Goal: Task Accomplishment & Management: Manage account settings

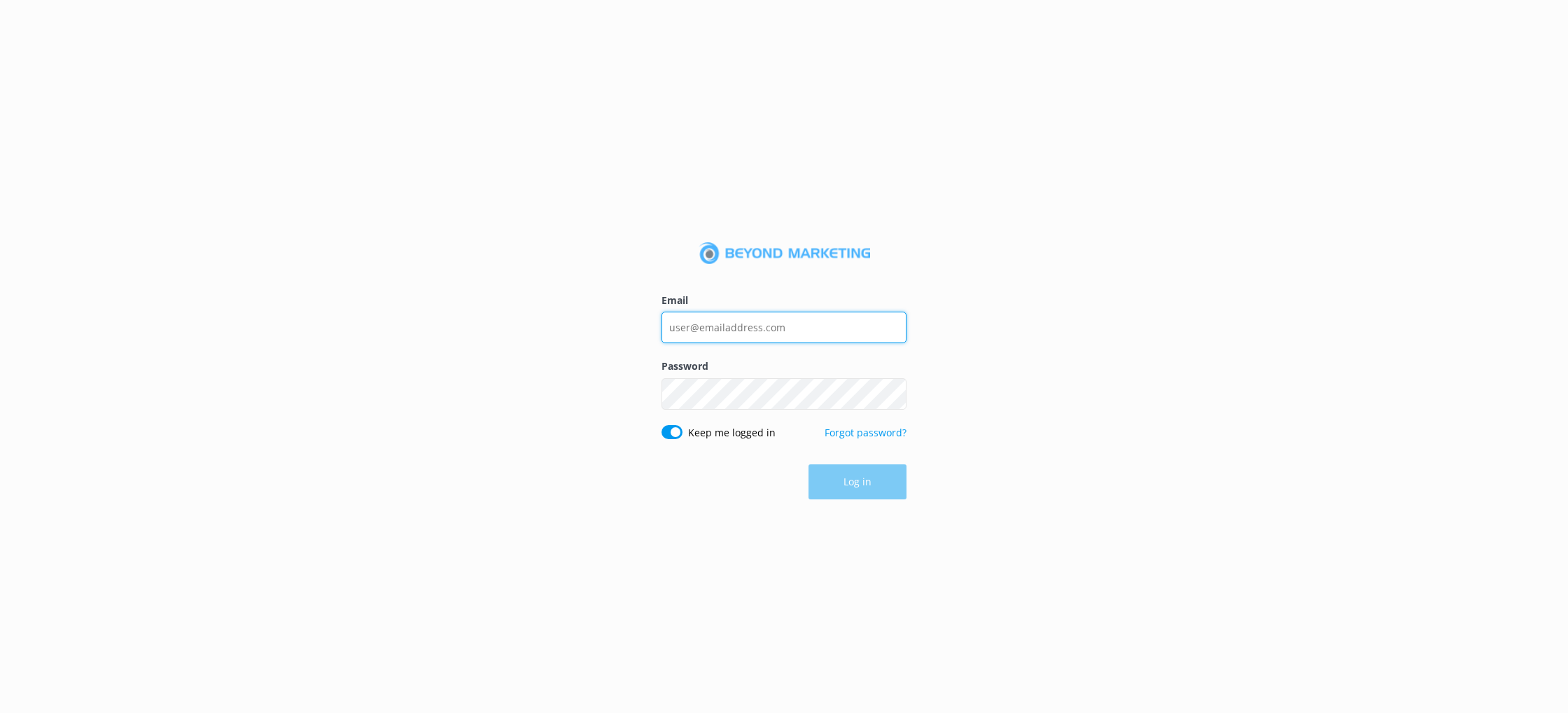
click at [723, 332] on input "Email" at bounding box center [784, 327] width 244 height 31
type input "[EMAIL_ADDRESS][DOMAIN_NAME]"
click at [851, 478] on button "Log in" at bounding box center [857, 482] width 98 height 35
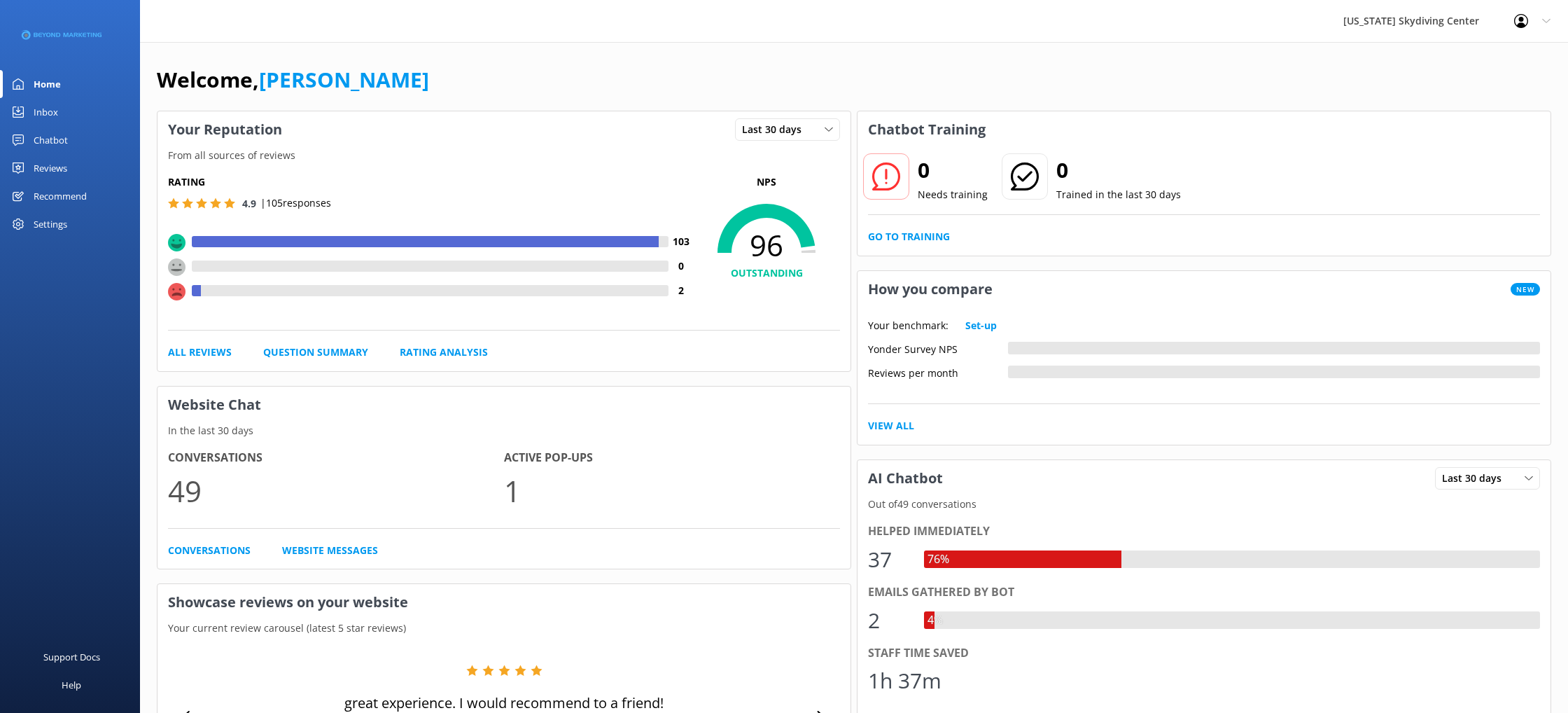
click at [44, 155] on div "Reviews" at bounding box center [51, 168] width 34 height 28
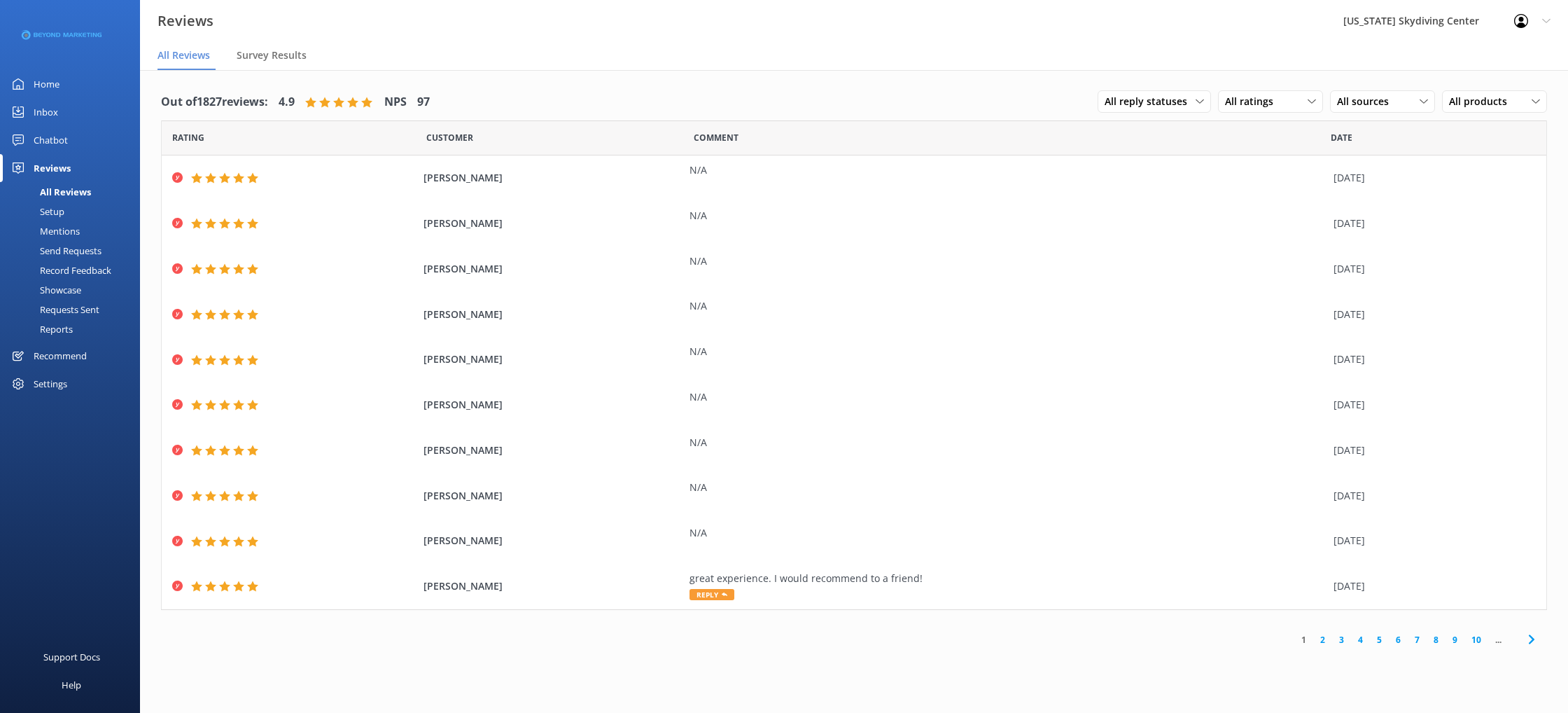
click at [59, 253] on div "Send Requests" at bounding box center [55, 250] width 93 height 20
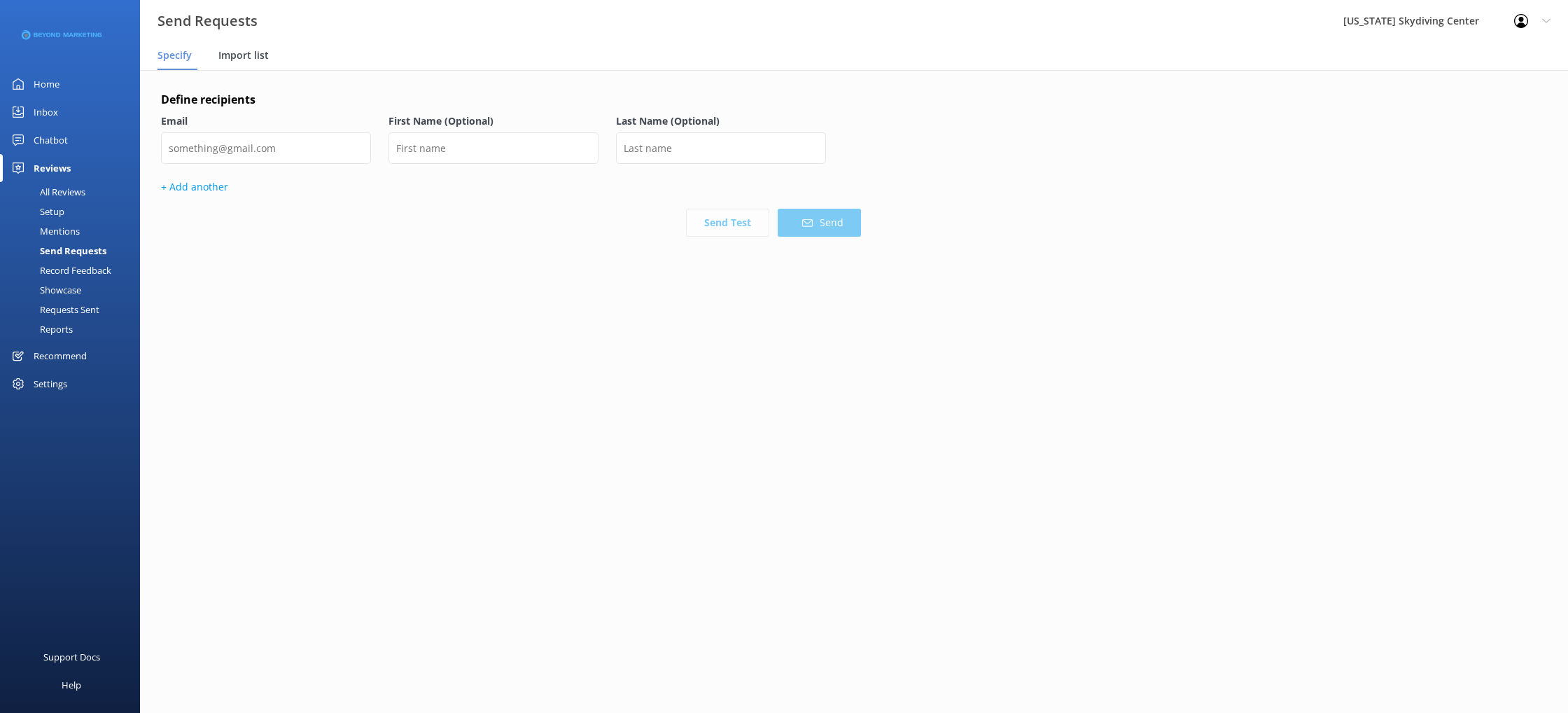
click at [237, 53] on span "Import list" at bounding box center [243, 55] width 50 height 14
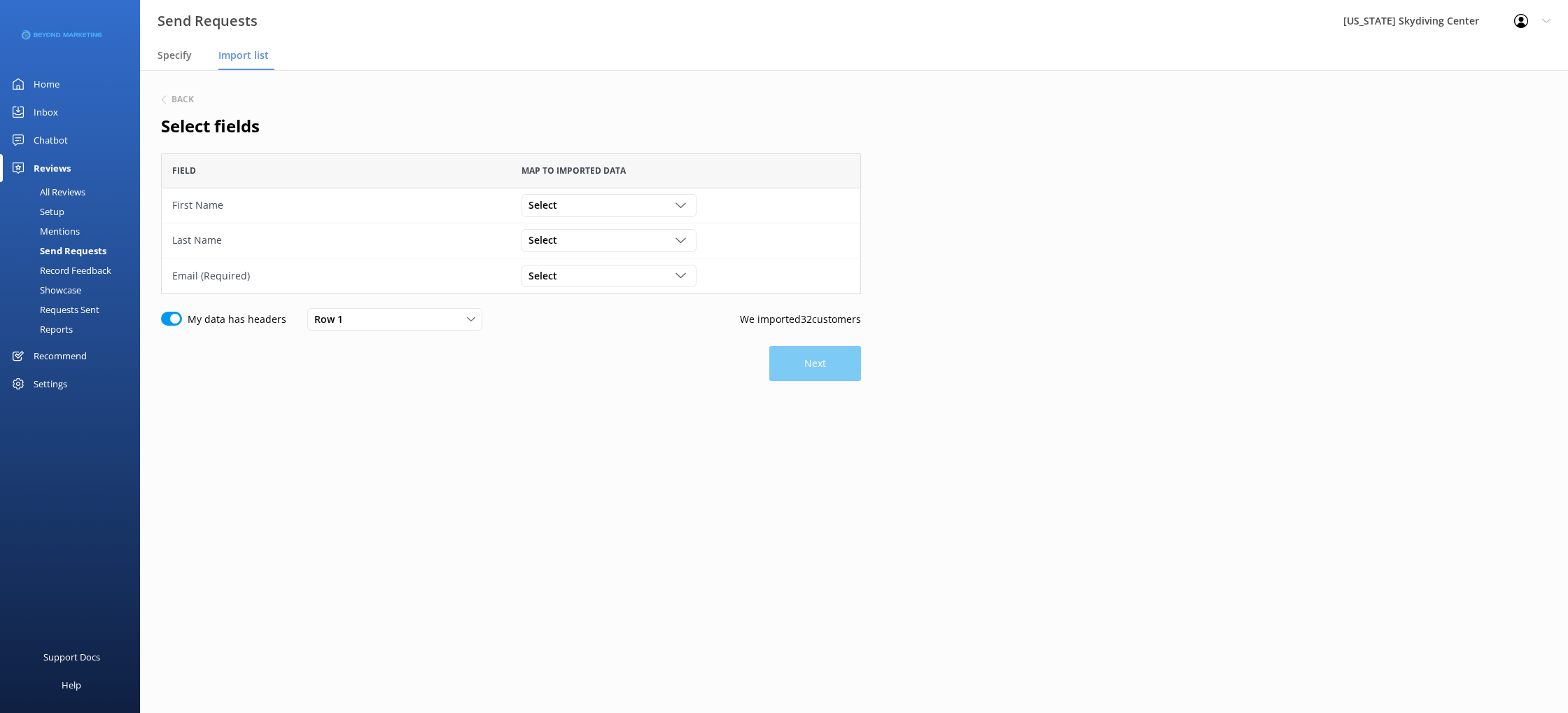
scroll to position [141, 700]
click at [576, 212] on div "Select" at bounding box center [609, 205] width 168 height 15
click at [604, 263] on link "First Name" at bounding box center [608, 263] width 173 height 28
click at [596, 229] on div "Select Customer Id First Name Last Name Email Gender Age Weight Day of birth Ad…" at bounding box center [608, 240] width 175 height 23
click at [640, 332] on link "Last Name" at bounding box center [608, 326] width 173 height 28
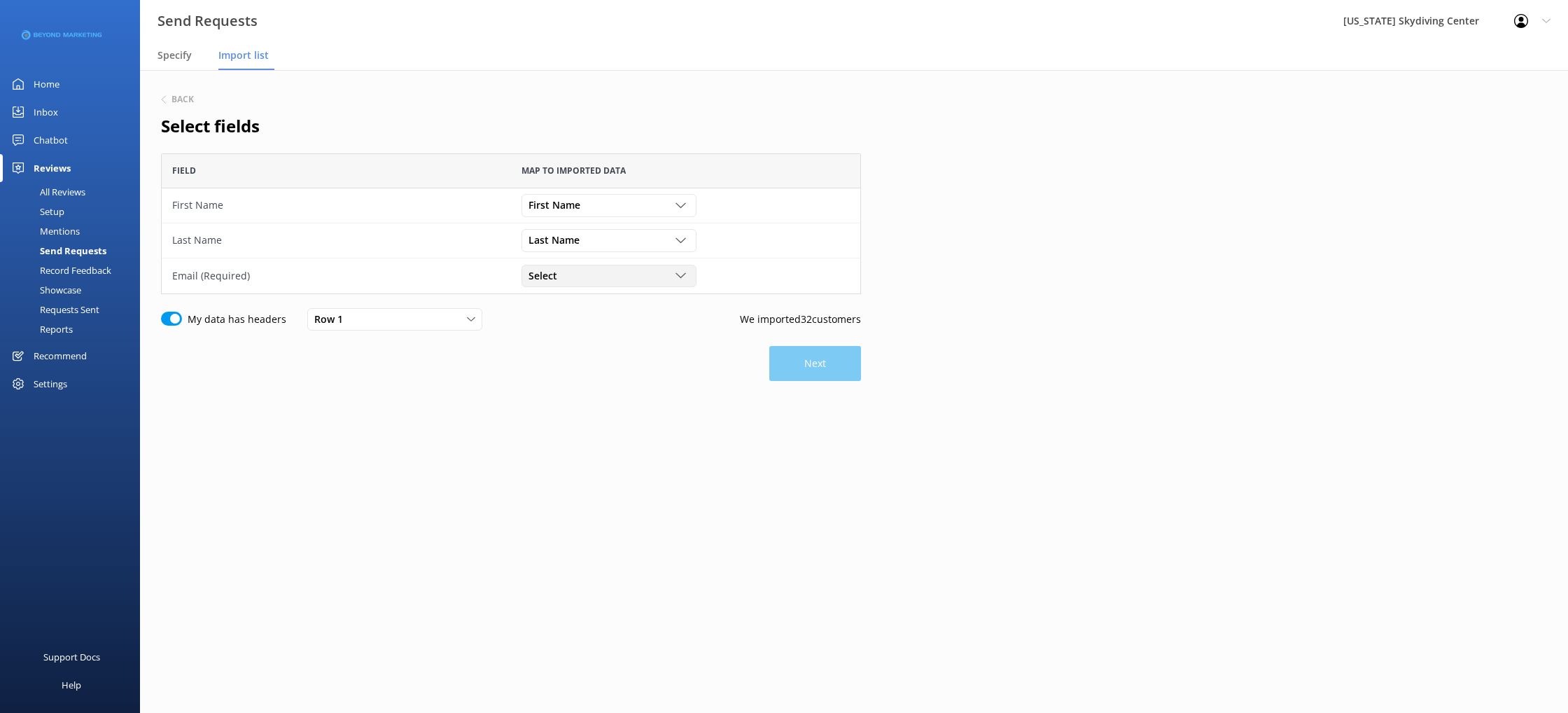
click at [610, 270] on div "Select" at bounding box center [609, 276] width 168 height 15
click at [627, 394] on link "Email" at bounding box center [608, 389] width 173 height 28
click at [790, 364] on button "Next" at bounding box center [815, 363] width 92 height 35
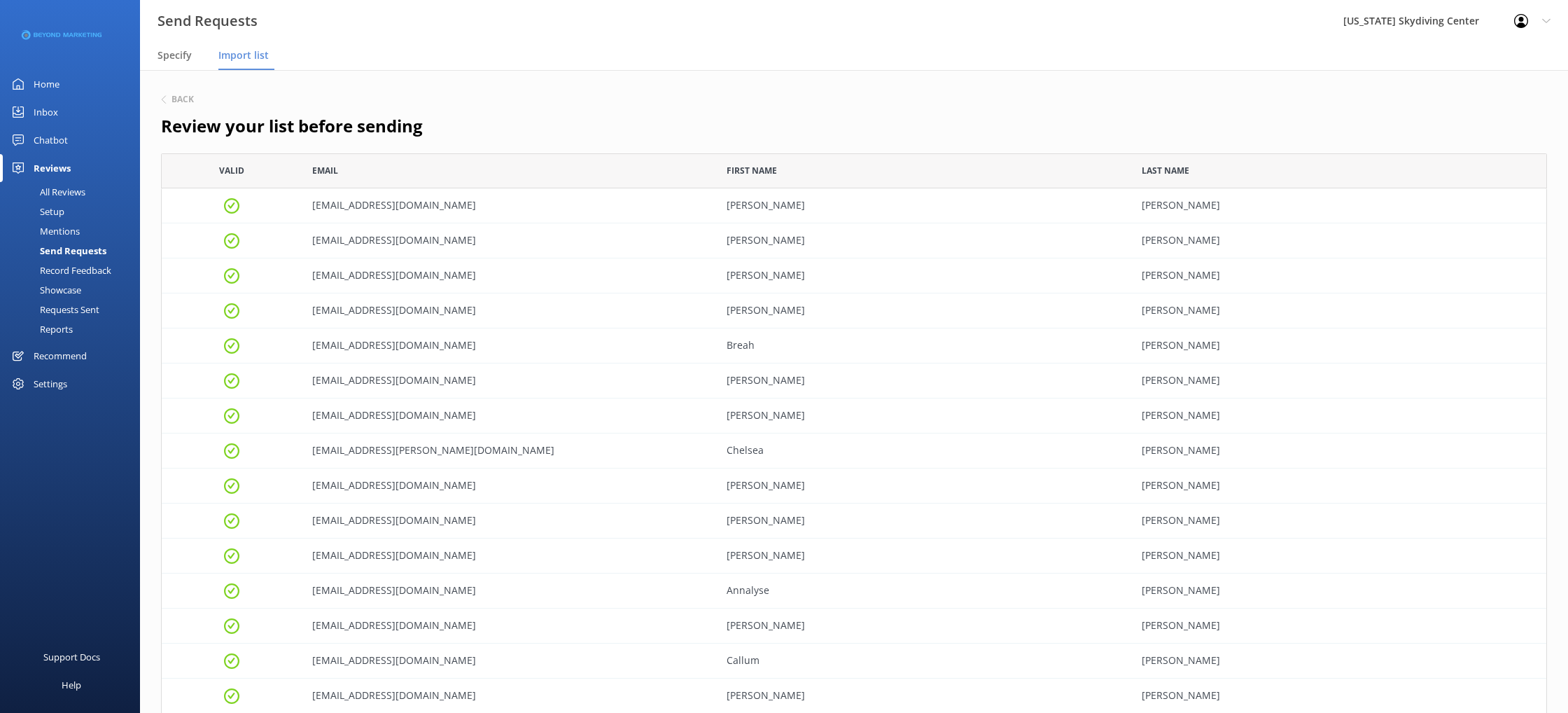
scroll to position [716, 0]
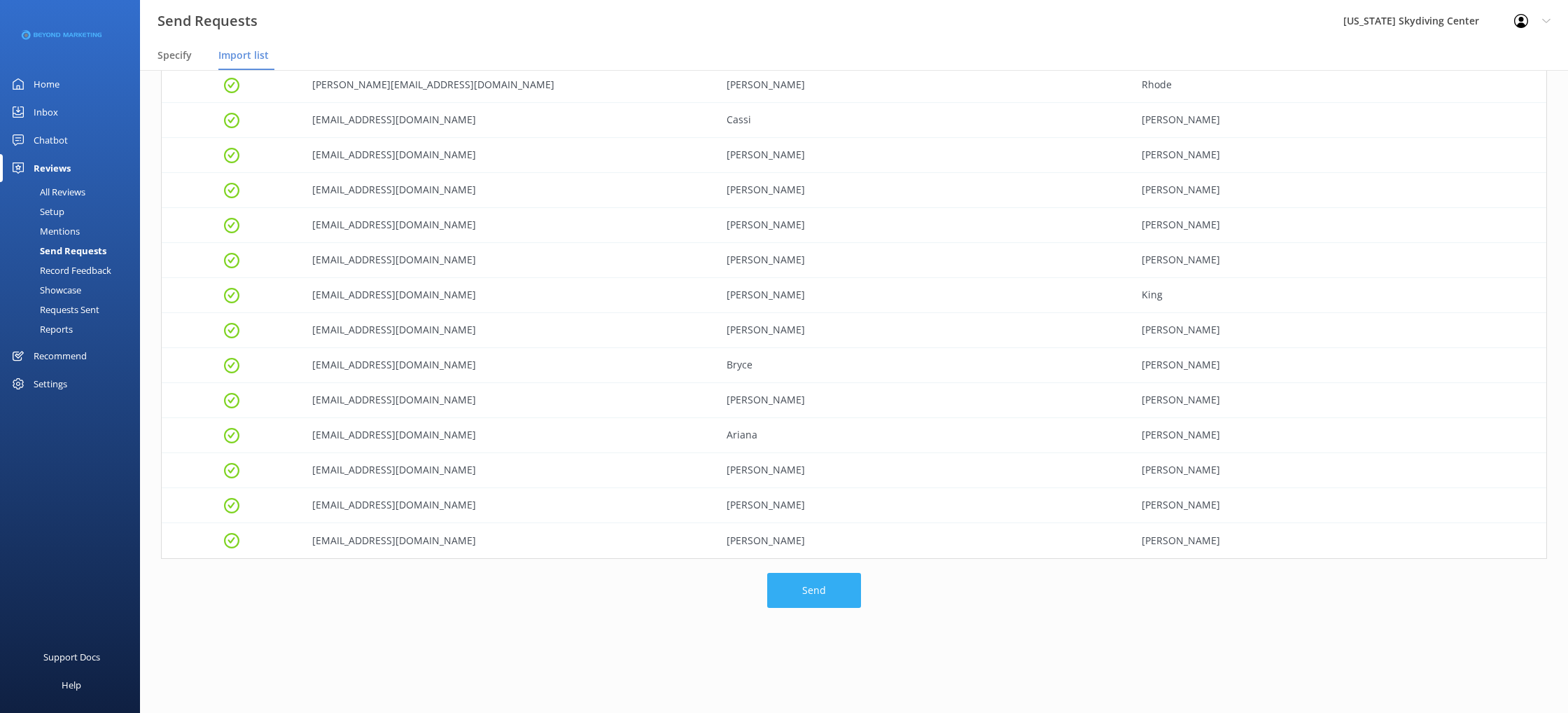
click at [785, 579] on button "Send" at bounding box center [813, 589] width 93 height 35
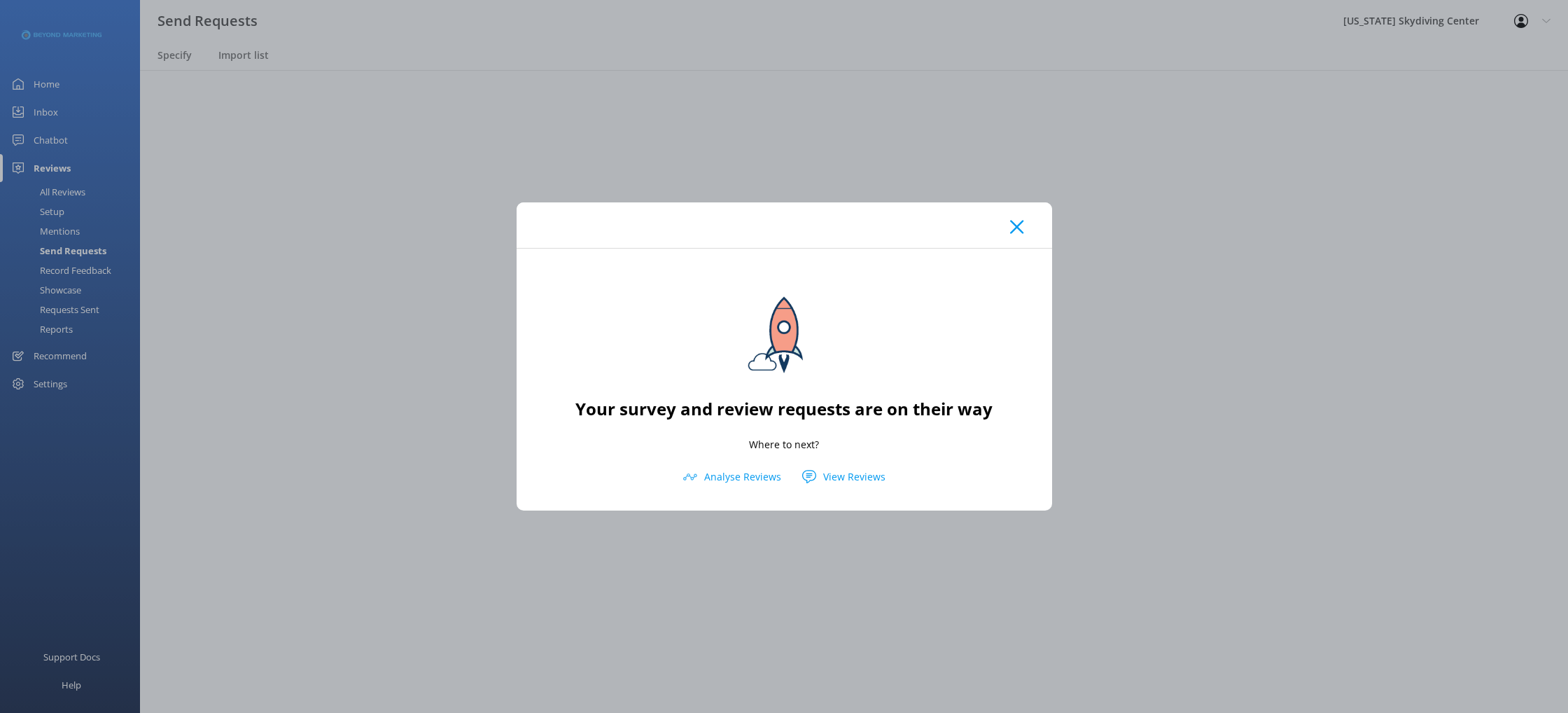
click at [1013, 235] on div at bounding box center [784, 225] width 535 height 45
click at [1018, 223] on icon at bounding box center [1017, 227] width 13 height 14
